Goal: Use online tool/utility: Utilize a website feature to perform a specific function

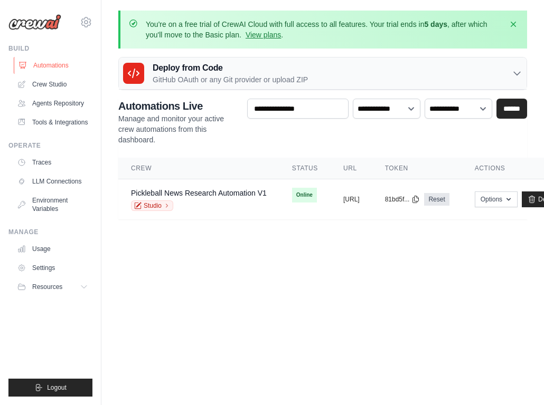
click at [55, 64] on link "Automations" at bounding box center [54, 65] width 80 height 17
click at [59, 83] on link "Crew Studio" at bounding box center [54, 84] width 80 height 17
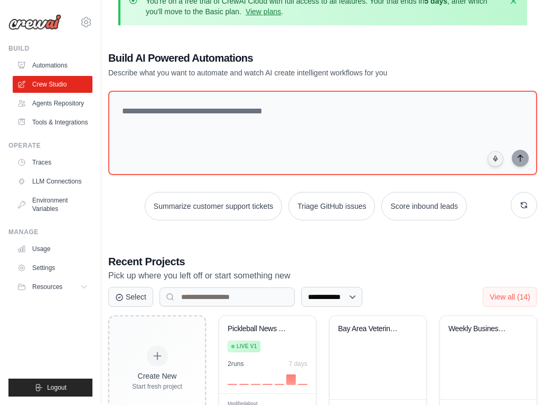
scroll to position [22, 0]
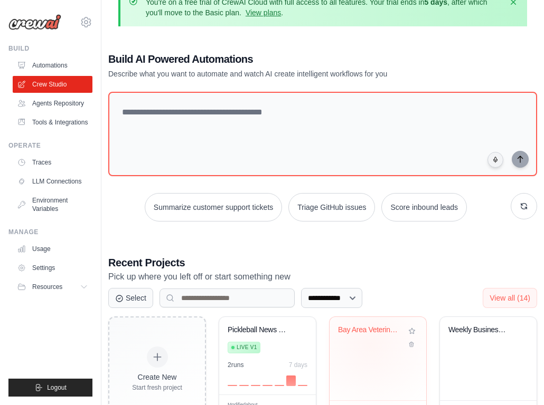
click at [370, 345] on div "Bay Area Veterinary Business Finder" at bounding box center [378, 338] width 80 height 24
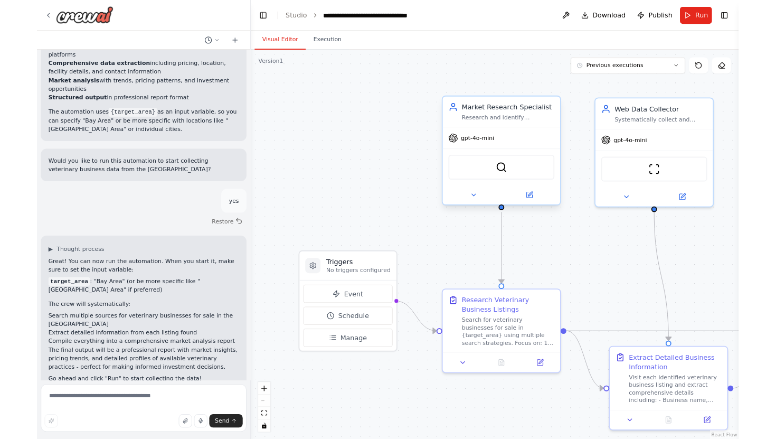
scroll to position [739, 0]
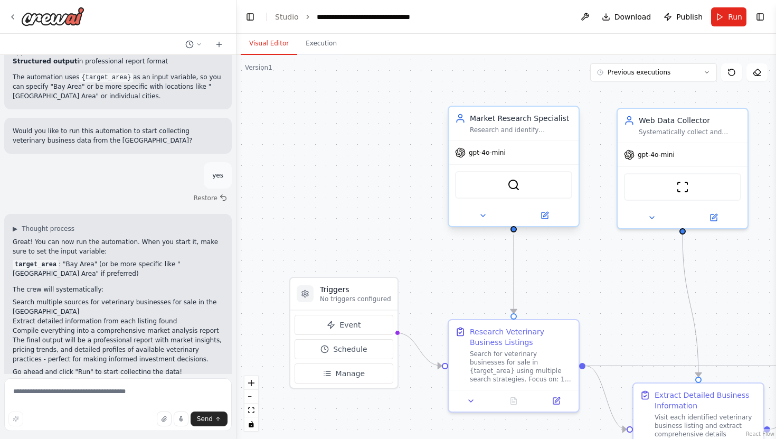
click at [496, 155] on span "gpt-4o-mini" at bounding box center [487, 152] width 37 height 8
click at [489, 219] on button at bounding box center [483, 215] width 60 height 13
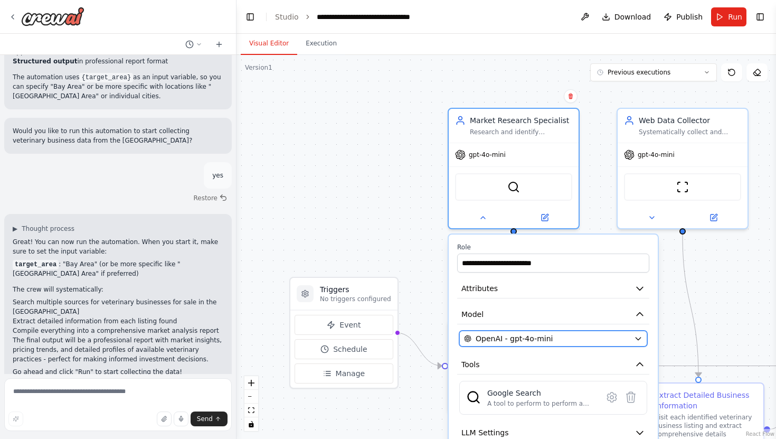
click at [543, 334] on div "OpenAI - gpt-4o-mini" at bounding box center [547, 338] width 166 height 11
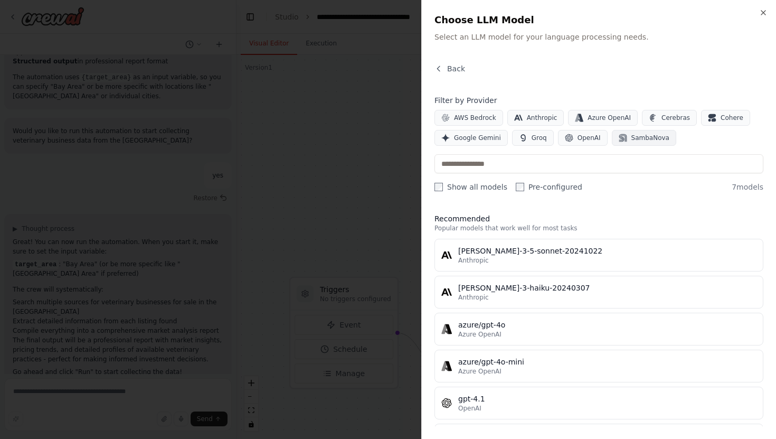
click at [543, 139] on span "SambaNova" at bounding box center [650, 138] width 38 height 8
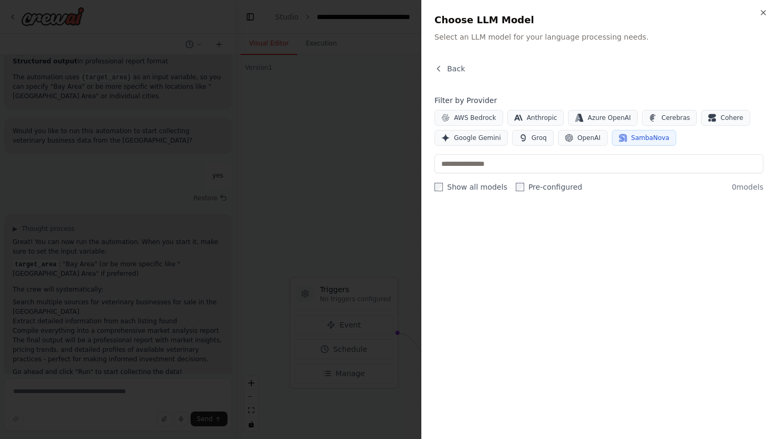
click at [543, 139] on icon "button" at bounding box center [623, 138] width 8 height 8
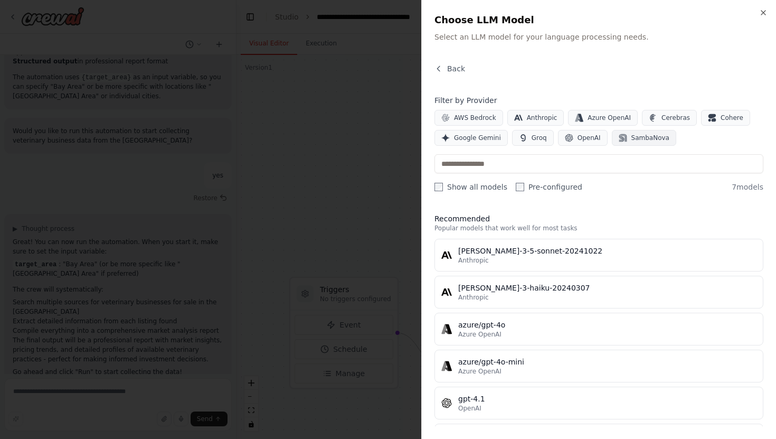
click at [543, 139] on icon "button" at bounding box center [623, 138] width 8 height 8
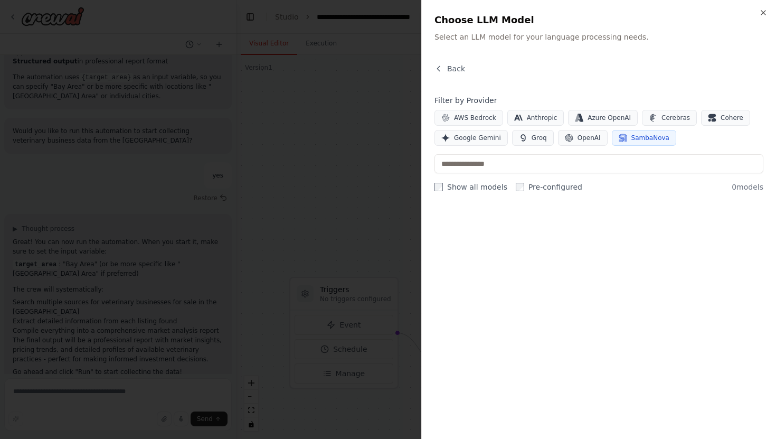
click at [543, 139] on icon "button" at bounding box center [623, 138] width 8 height 8
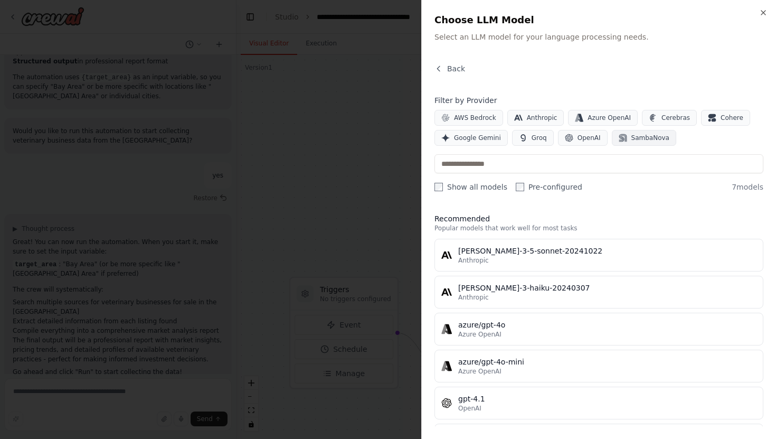
click at [543, 139] on icon "button" at bounding box center [623, 138] width 8 height 8
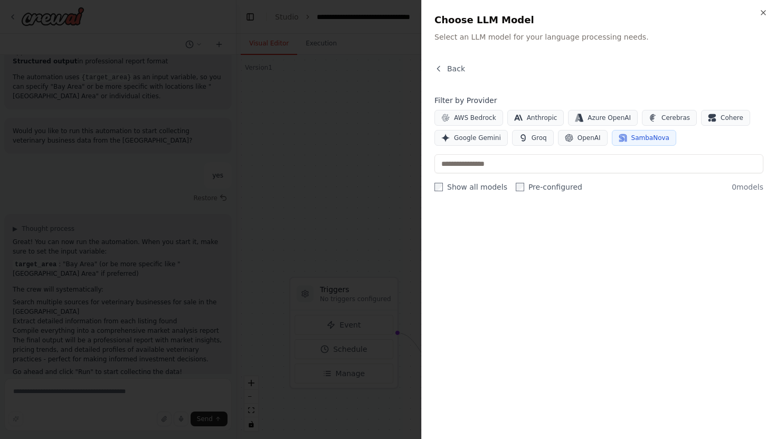
click at [543, 139] on icon "button" at bounding box center [623, 138] width 8 height 8
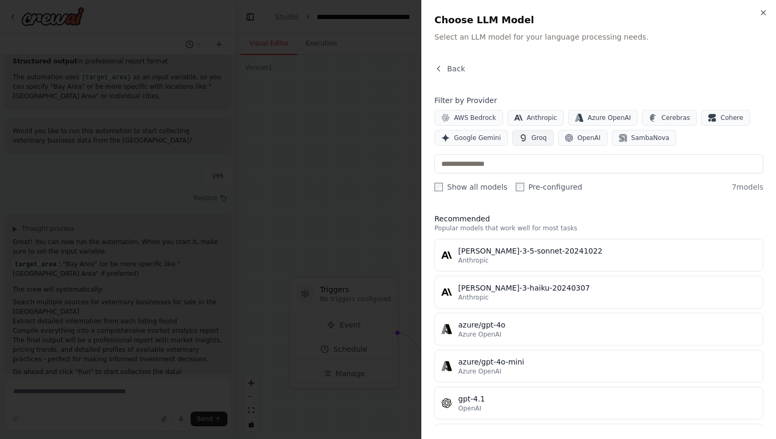
click at [526, 145] on button "Groq" at bounding box center [533, 138] width 42 height 16
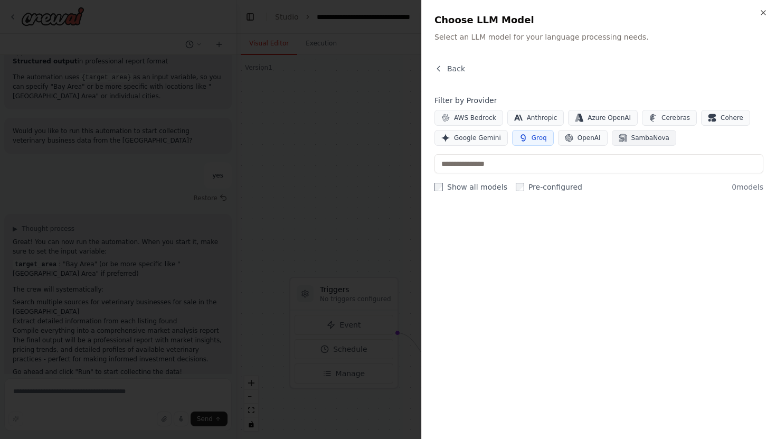
click at [543, 144] on button "SambaNova" at bounding box center [644, 138] width 64 height 16
click at [537, 143] on button "Groq" at bounding box center [533, 138] width 42 height 16
click at [543, 141] on span "SambaNova" at bounding box center [650, 138] width 38 height 8
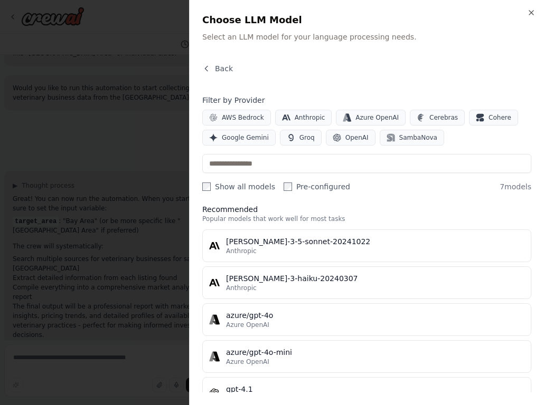
scroll to position [0, 0]
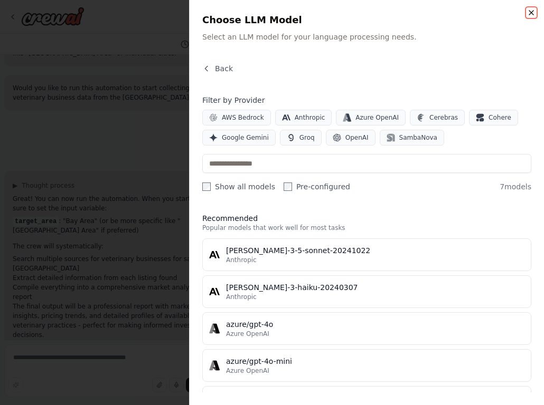
click at [532, 12] on icon "button" at bounding box center [531, 13] width 4 height 4
